Goal: Task Accomplishment & Management: Complete application form

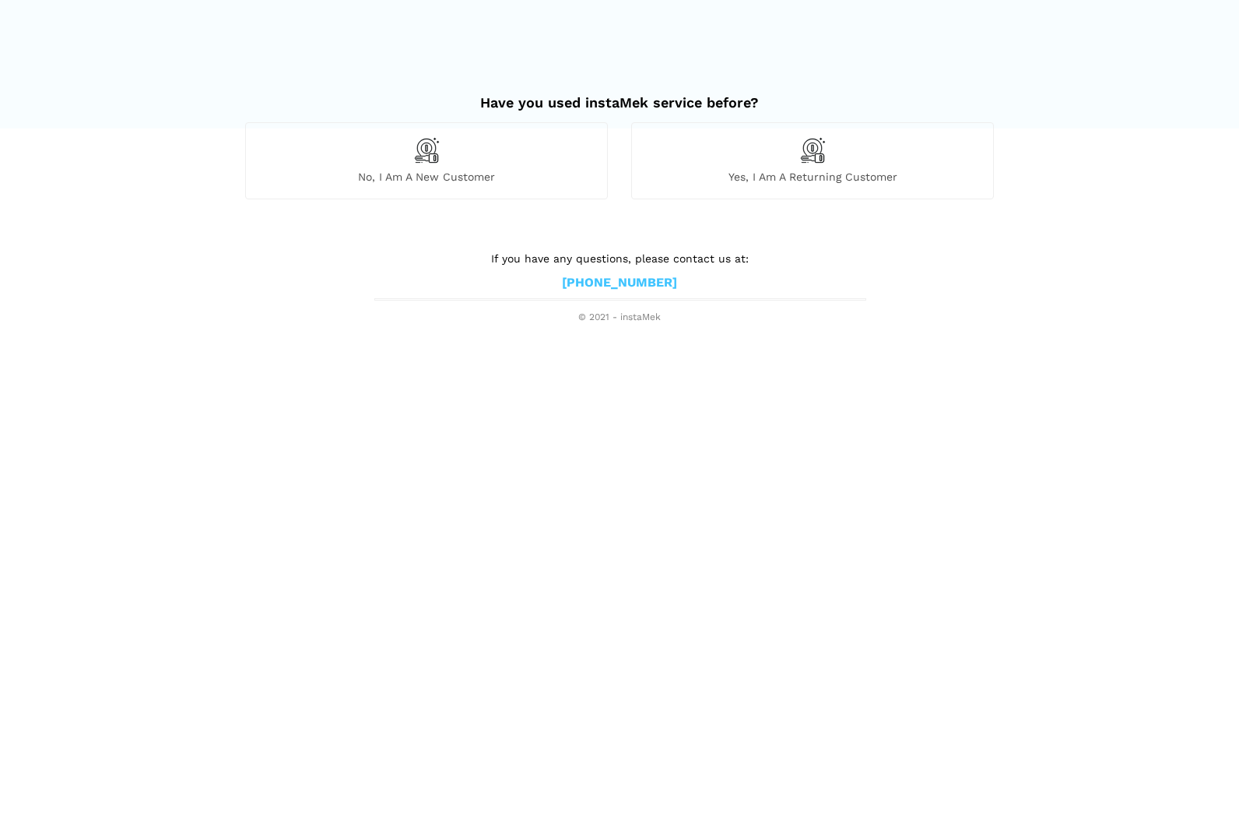
click at [420, 170] on span "No, I am a new customer" at bounding box center [426, 177] width 361 height 14
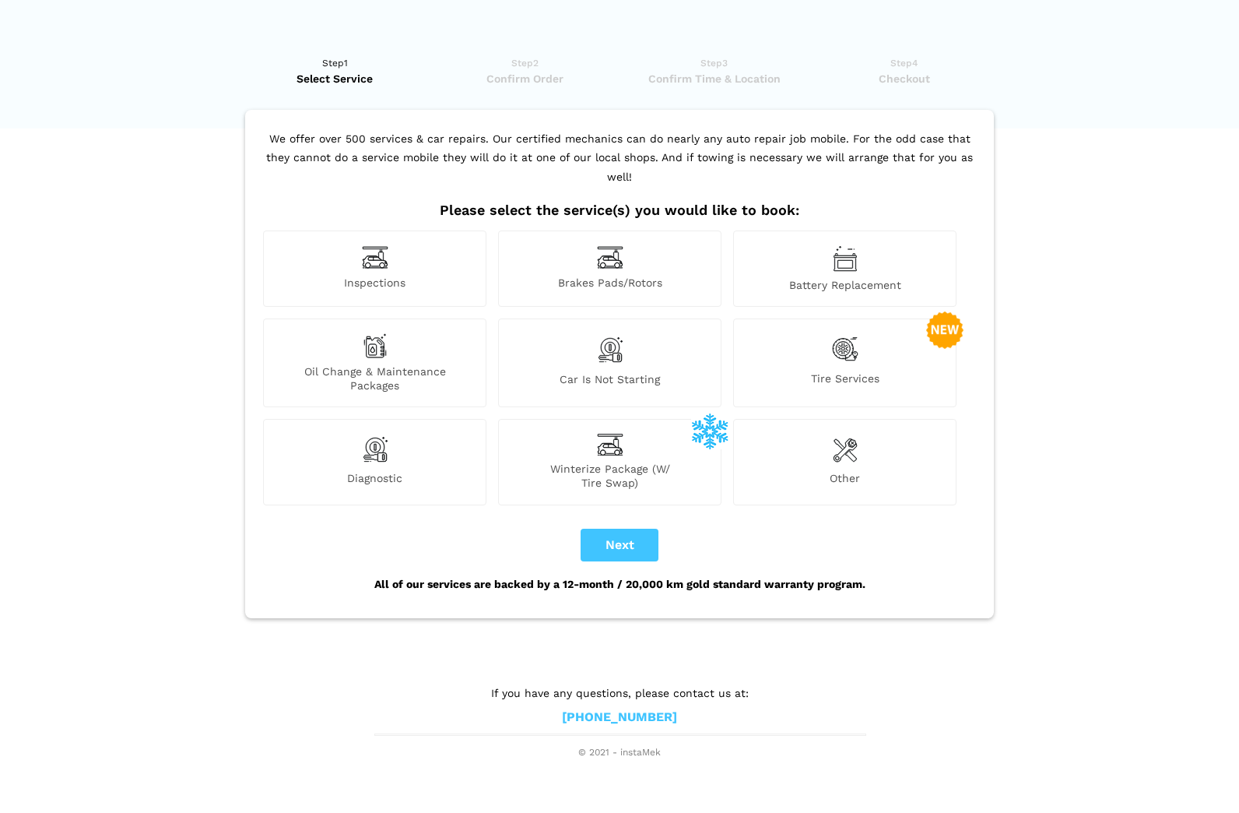
click at [865, 257] on div "Battery Replacement" at bounding box center [844, 268] width 223 height 76
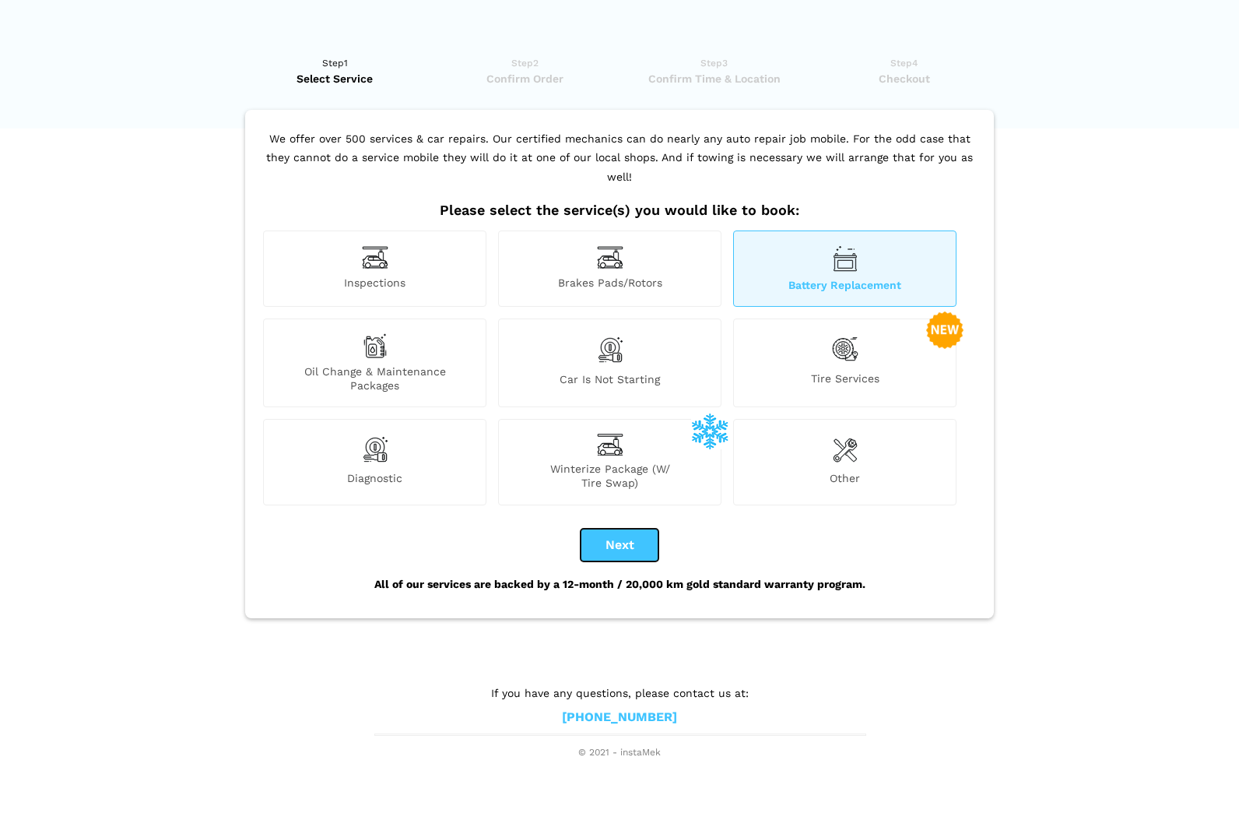
click at [613, 529] on button "Next" at bounding box center [620, 545] width 78 height 33
checkbox input "true"
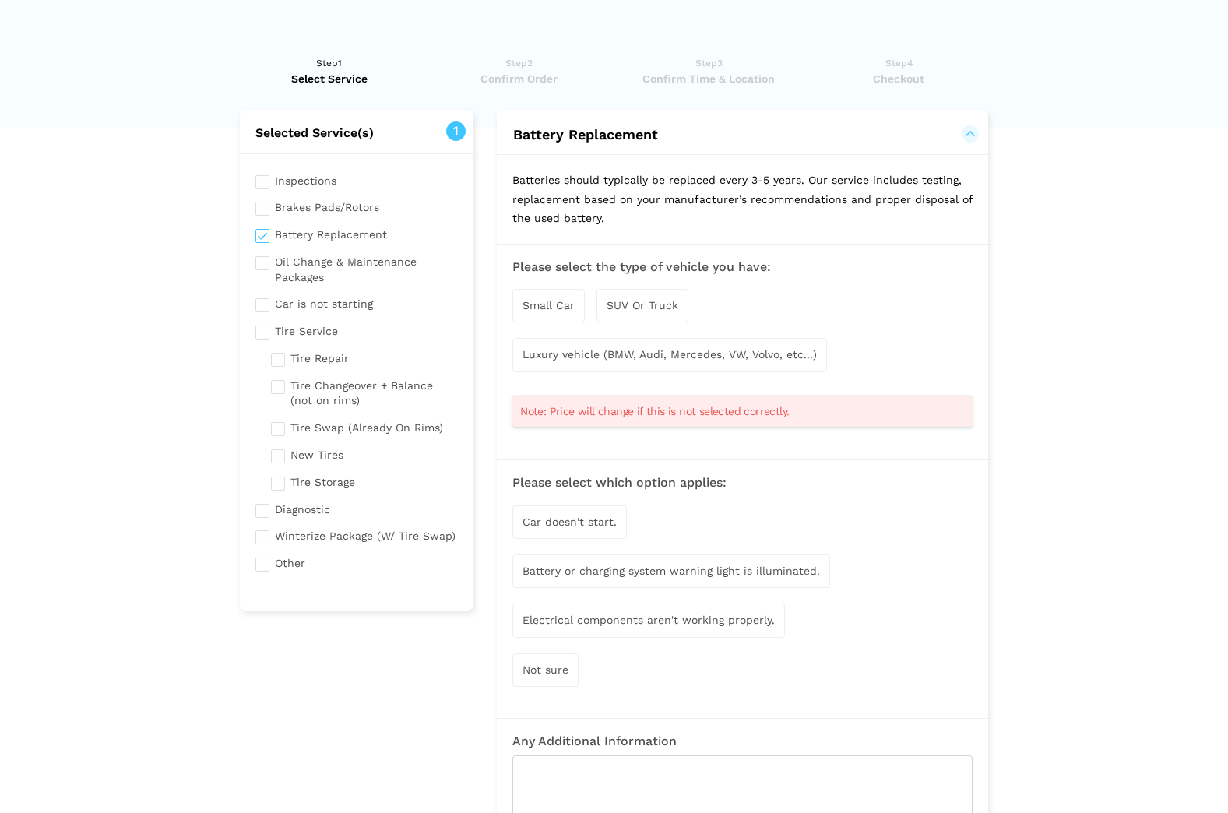
click at [636, 305] on span "SUV Or Truck" at bounding box center [642, 305] width 72 height 12
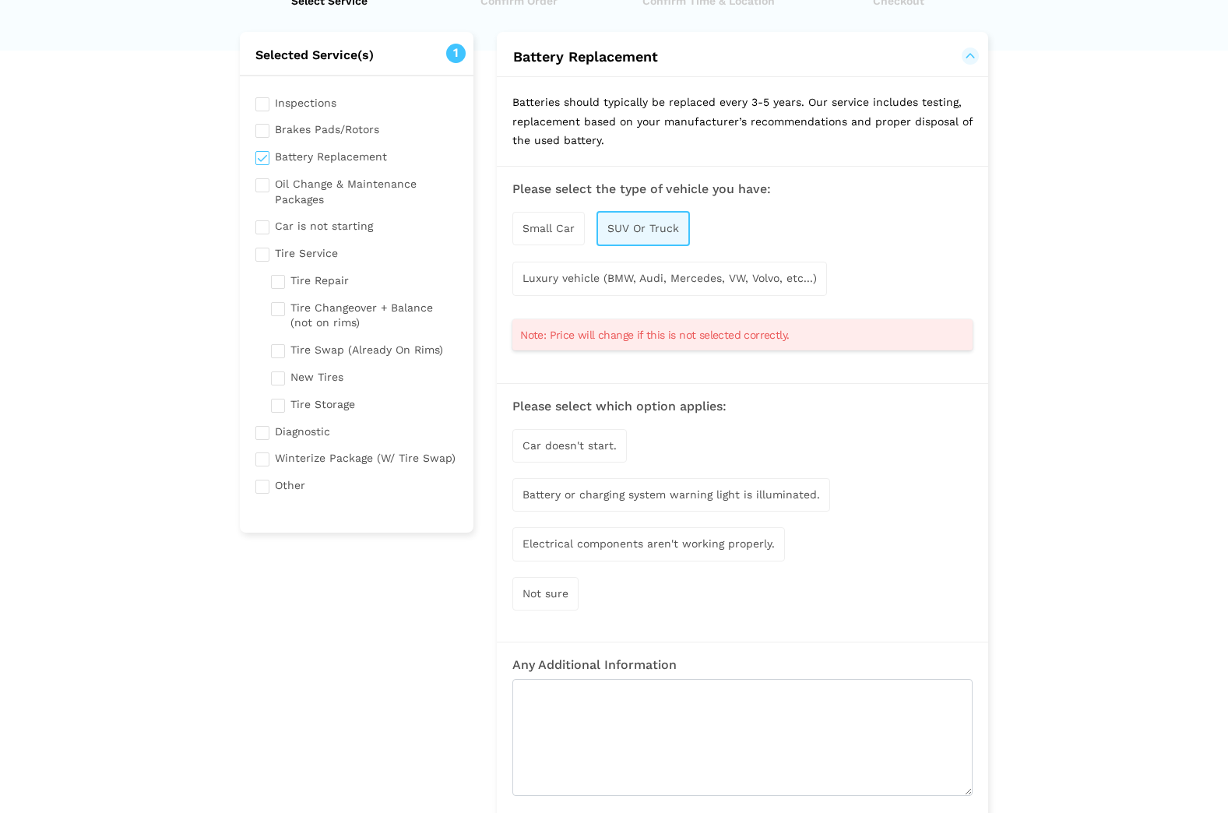
click at [771, 278] on span "Luxury vehicle (BMW, Audi, Mercedes, VW, Volvo, etc...)" at bounding box center [669, 278] width 294 height 12
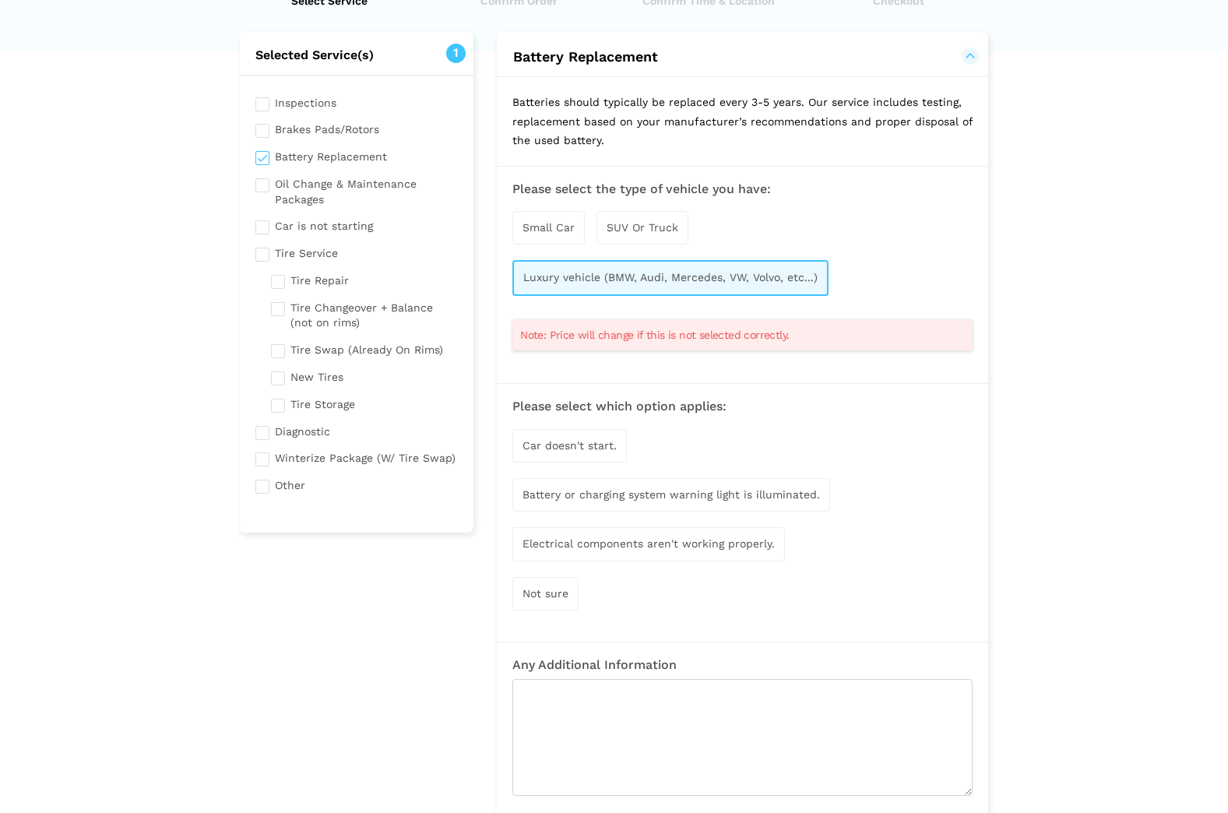
click at [651, 231] on span "SUV Or Truck" at bounding box center [642, 227] width 72 height 12
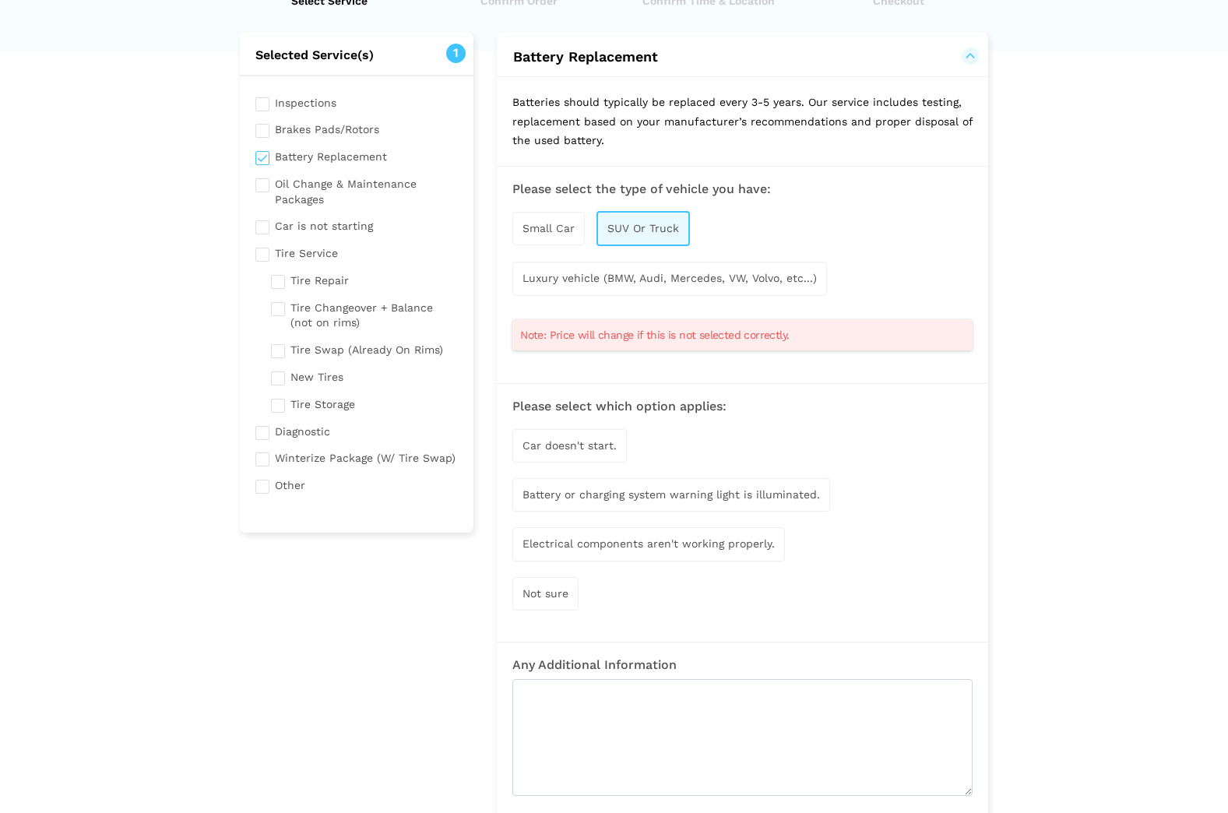
scroll to position [156, 0]
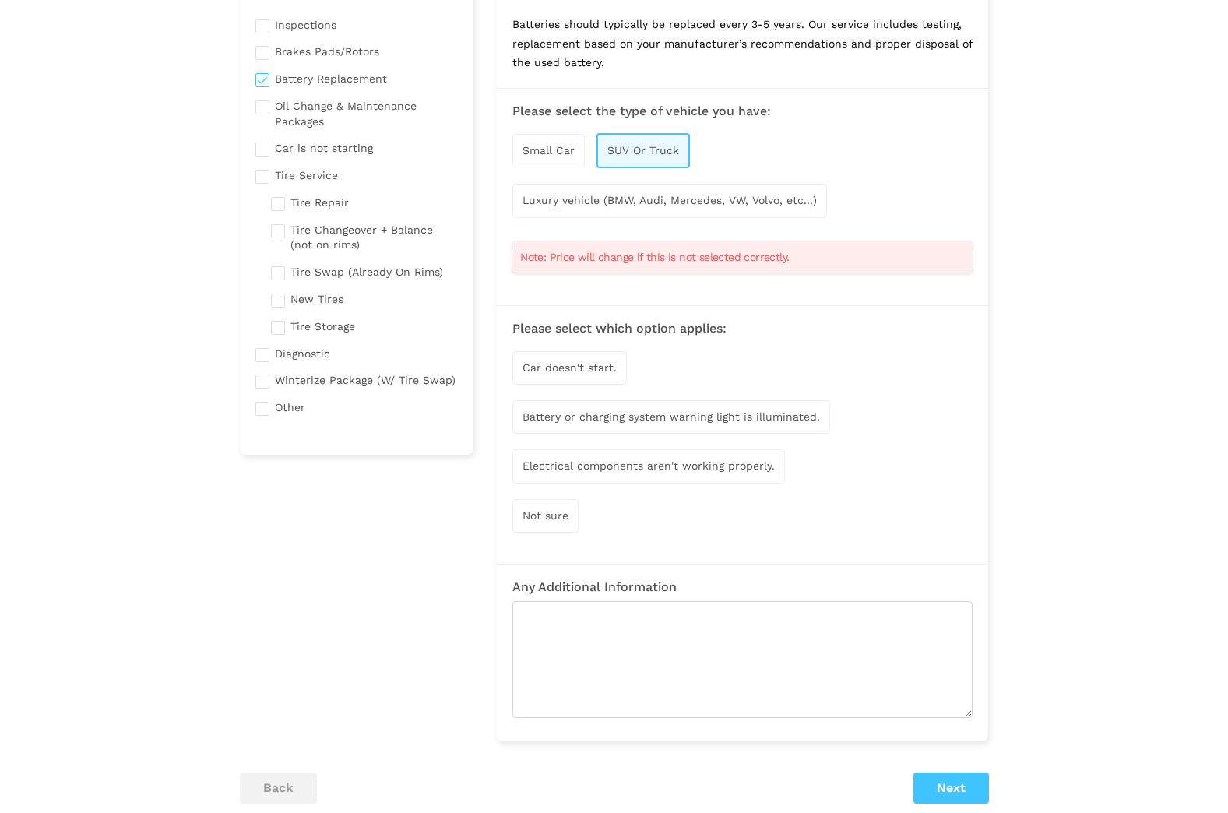
click at [609, 373] on span "Car doesn't start." at bounding box center [569, 367] width 94 height 12
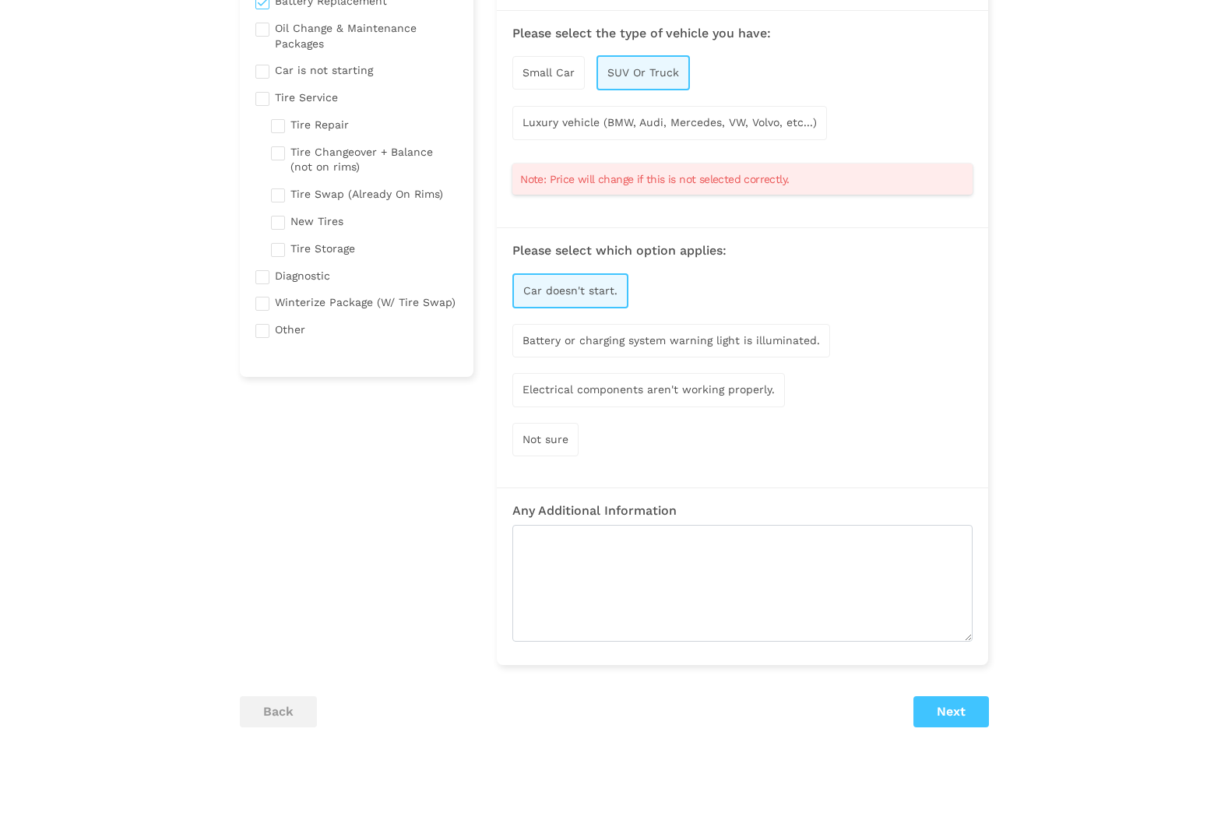
click at [732, 397] on div "Electrical components aren't working properly." at bounding box center [648, 389] width 272 height 33
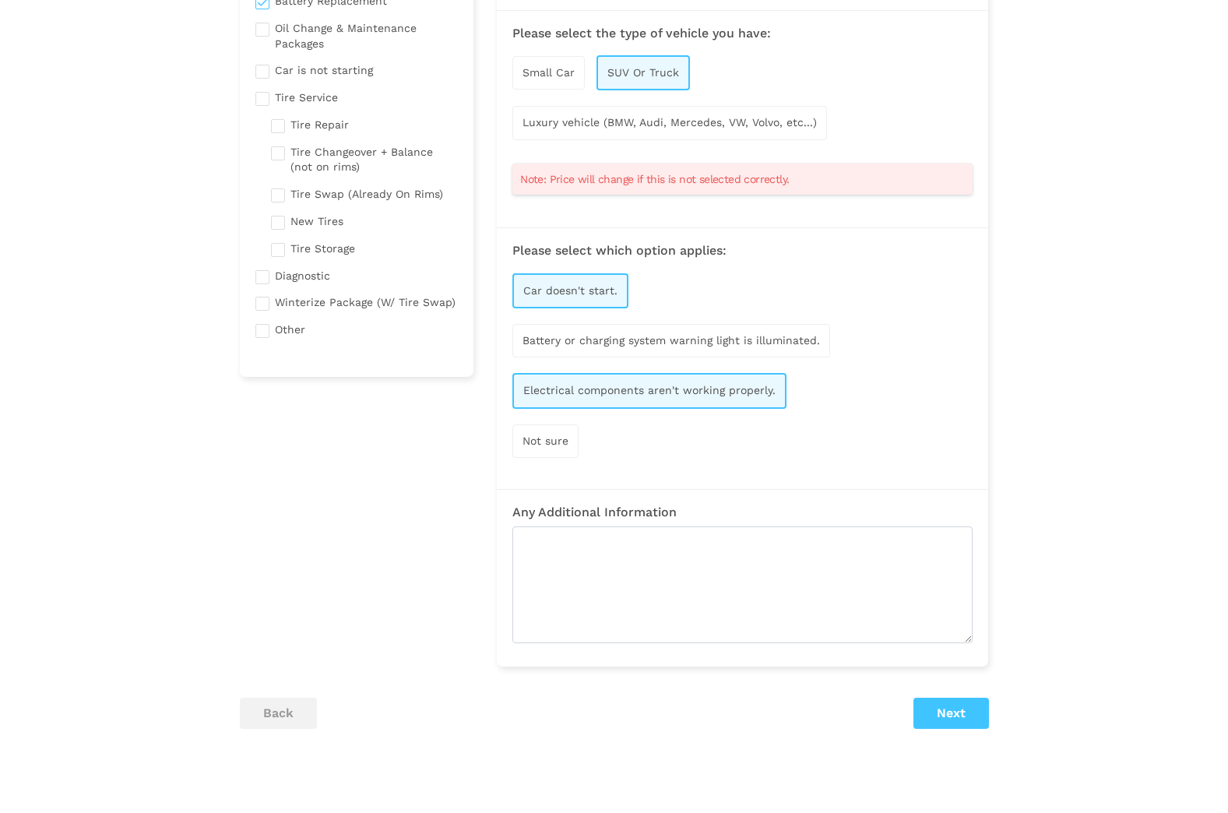
scroll to position [311, 0]
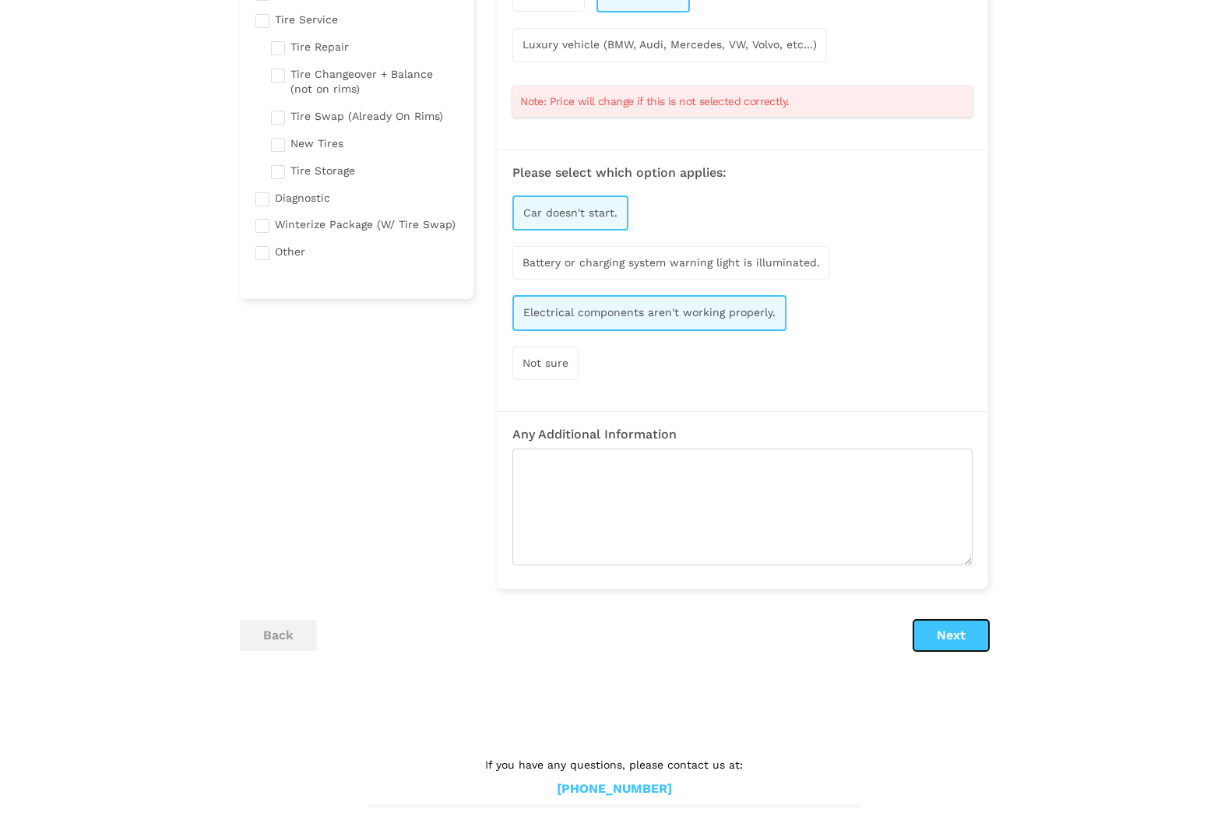
click at [947, 627] on button "Next" at bounding box center [951, 635] width 76 height 31
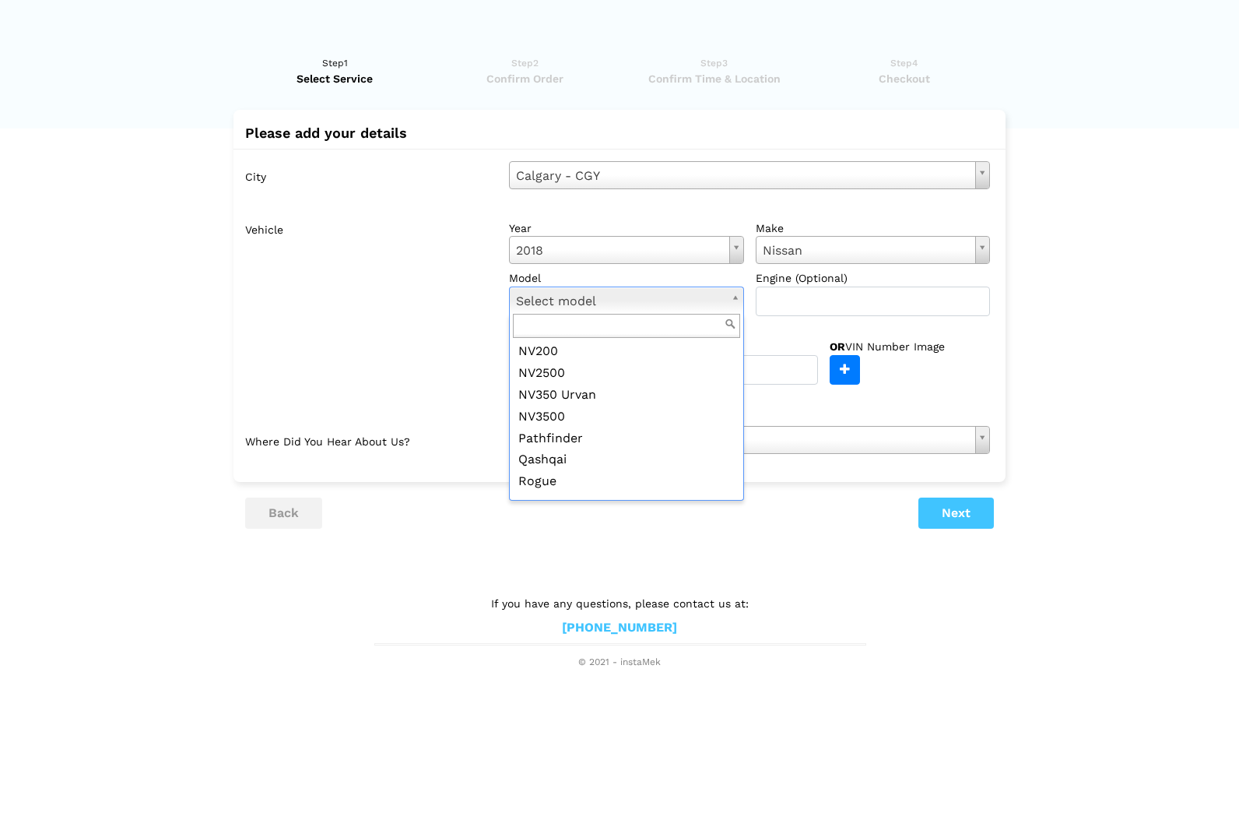
scroll to position [467, 0]
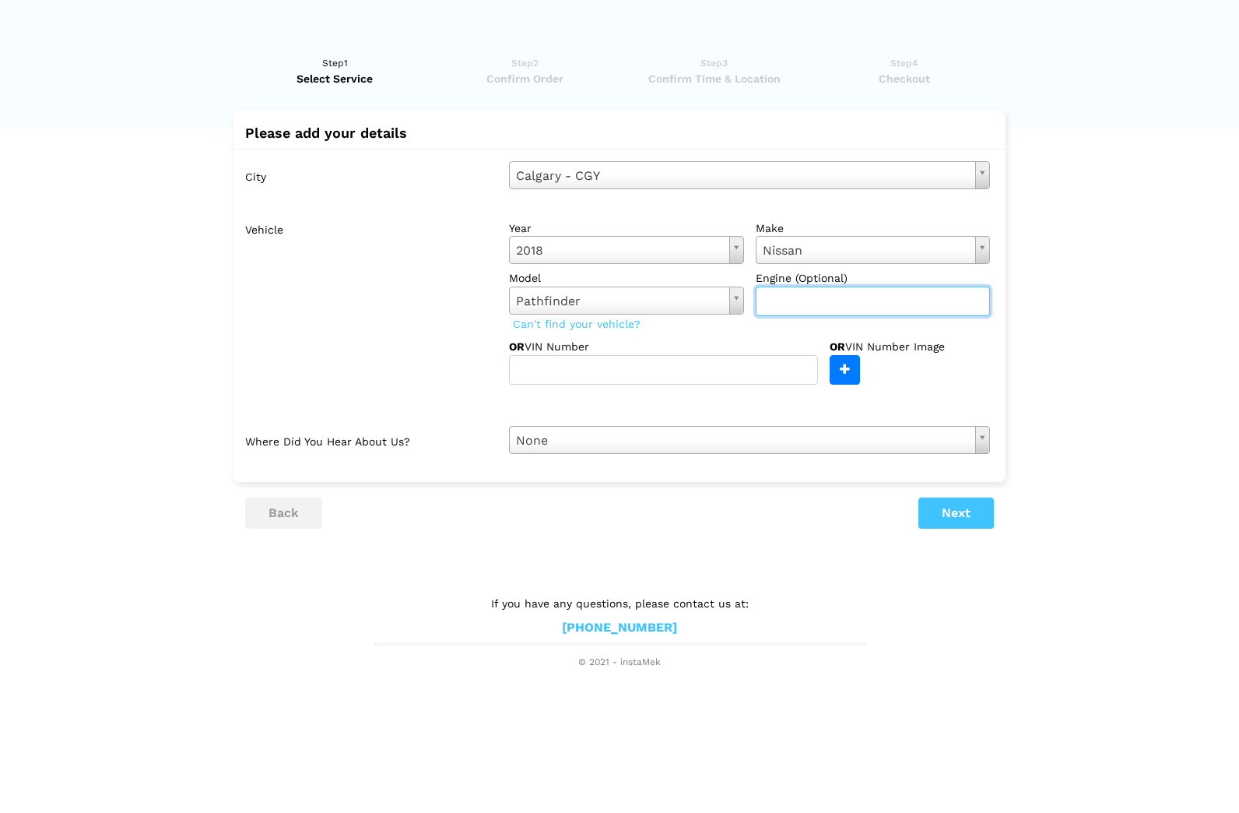
click at [877, 295] on input "text" at bounding box center [873, 301] width 235 height 30
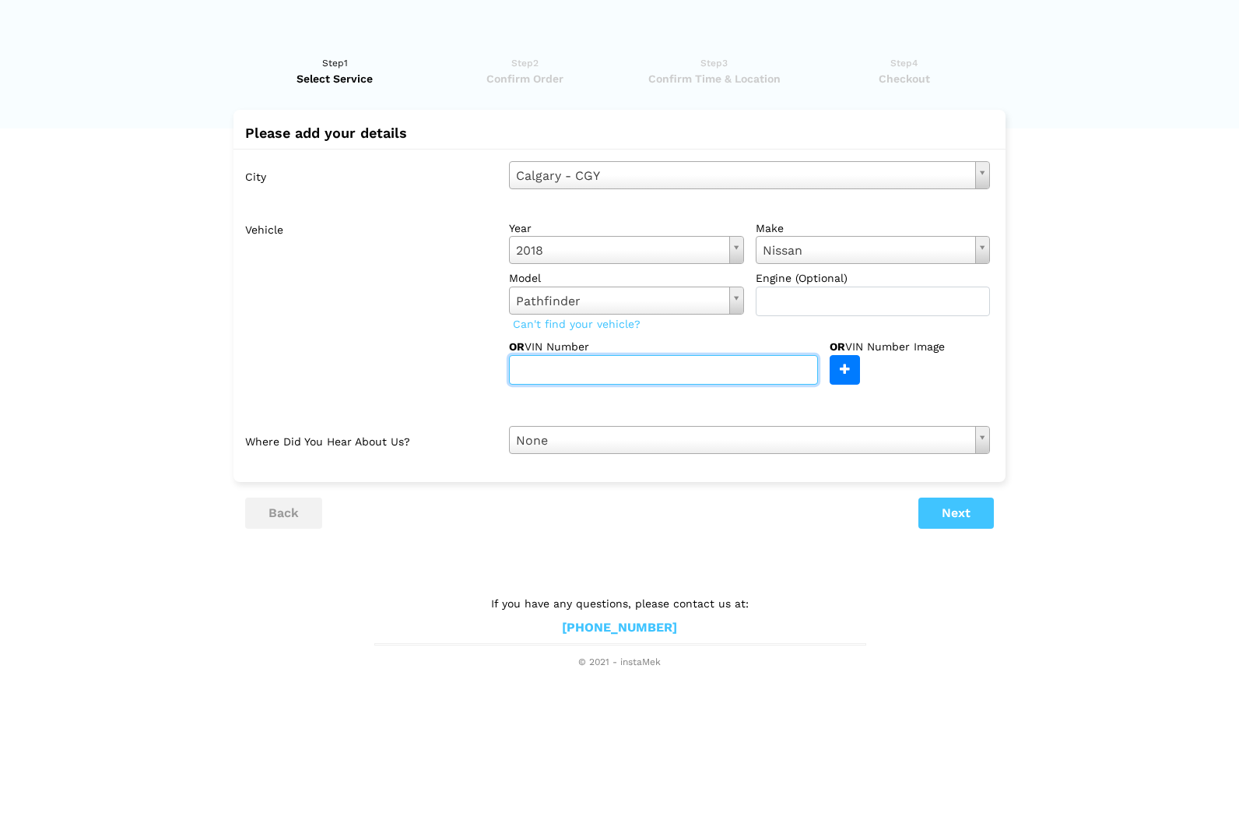
click at [705, 374] on input "text" at bounding box center [663, 370] width 309 height 30
click at [951, 511] on button "Next" at bounding box center [957, 512] width 76 height 31
